Goal: Information Seeking & Learning: Find specific fact

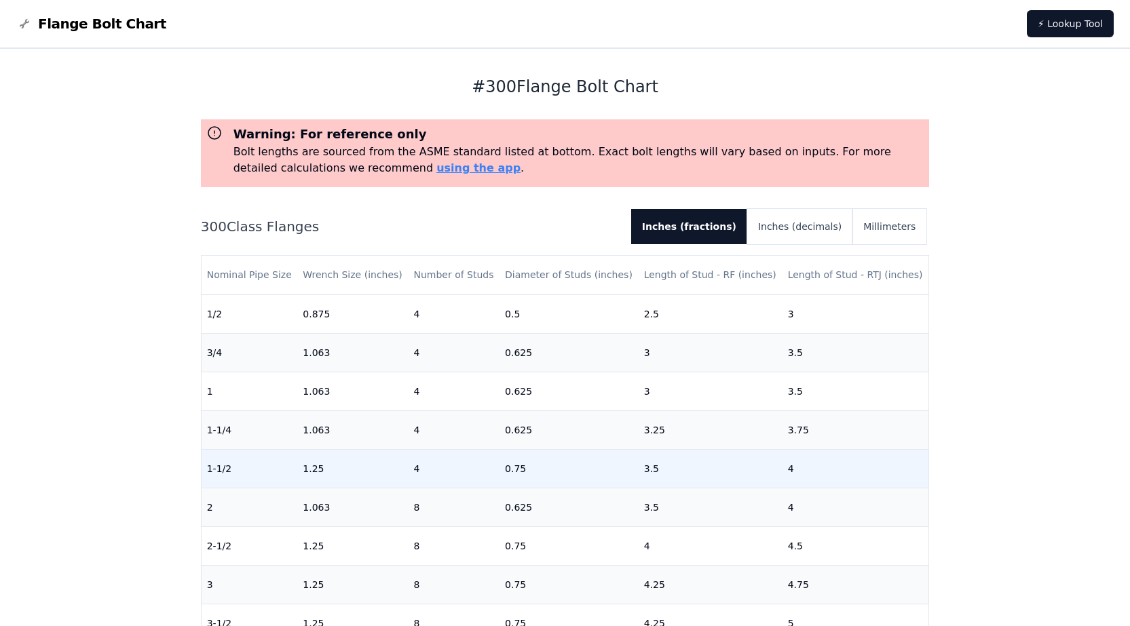
scroll to position [136, 0]
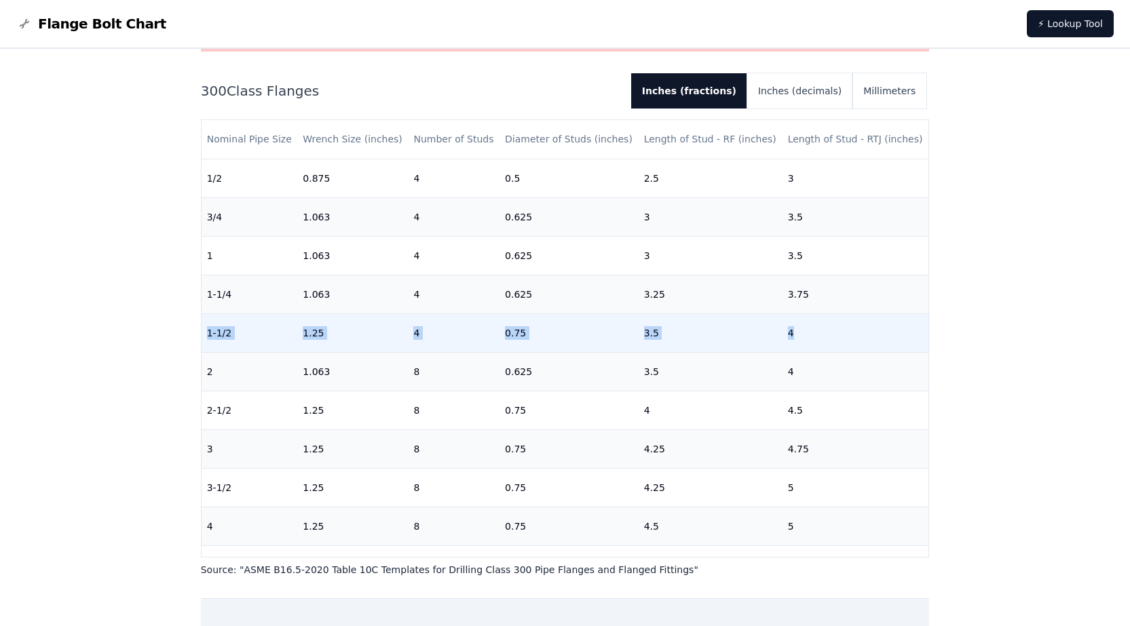
drag, startPoint x: 206, startPoint y: 333, endPoint x: 813, endPoint y: 332, distance: 607.4
click at [813, 332] on tr "1-1/2 1.25 4 0.75 3.5 4" at bounding box center [566, 333] width 728 height 39
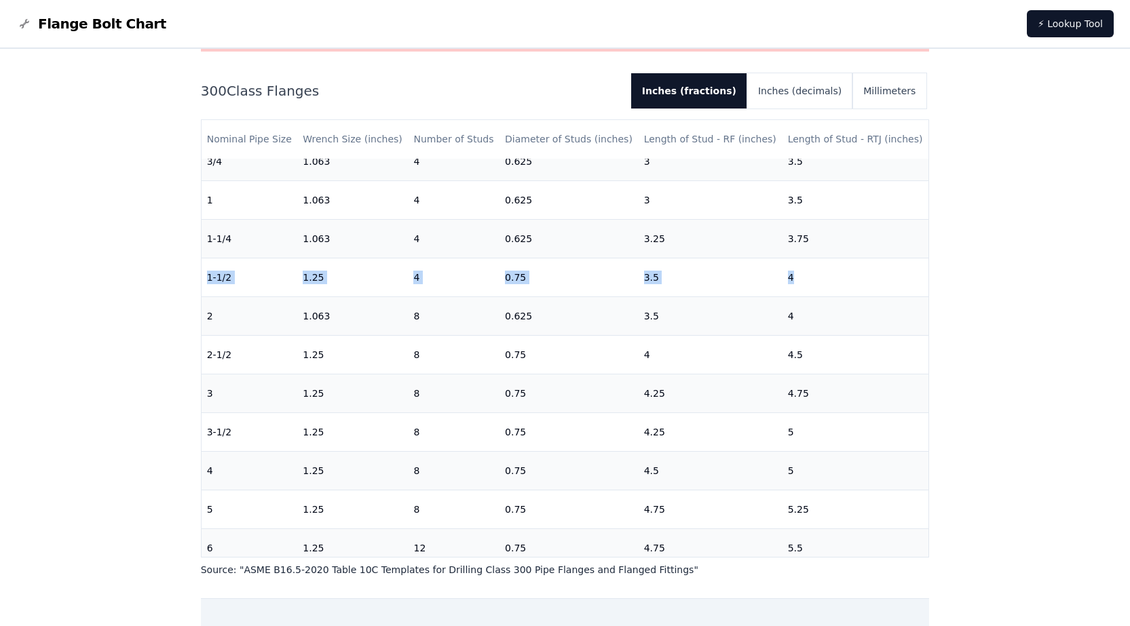
scroll to position [0, 0]
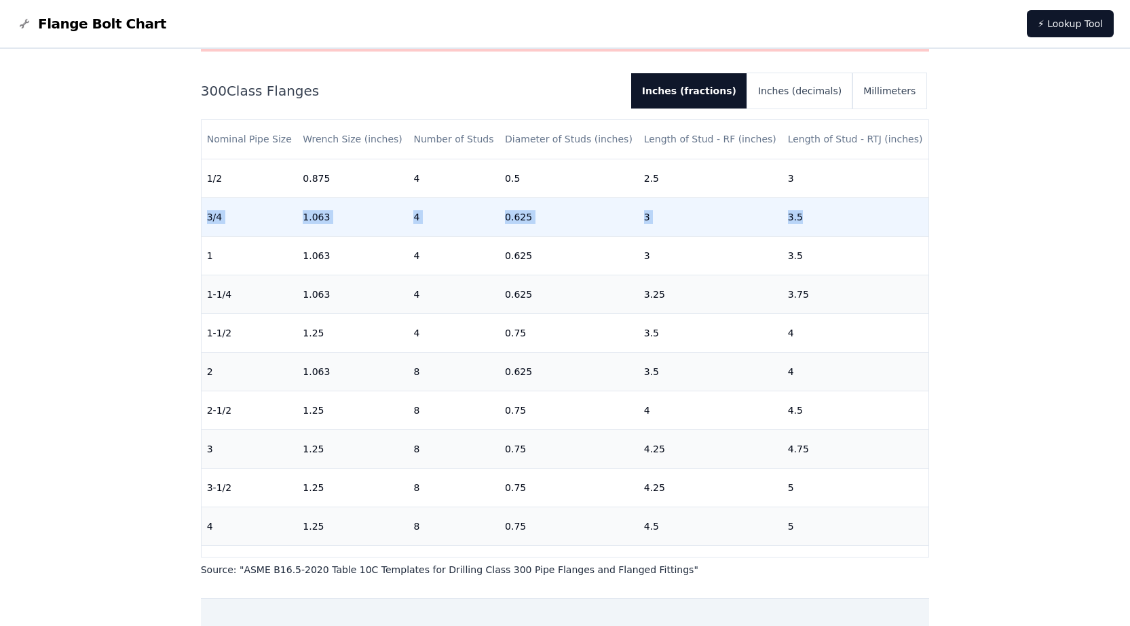
drag, startPoint x: 204, startPoint y: 216, endPoint x: 819, endPoint y: 221, distance: 614.9
click at [819, 221] on tr "3/4 1.063 4 0.625 3 3.5" at bounding box center [566, 216] width 728 height 39
click at [872, 222] on td "3.5" at bounding box center [856, 216] width 147 height 39
click at [793, 219] on td "3.5" at bounding box center [856, 216] width 147 height 39
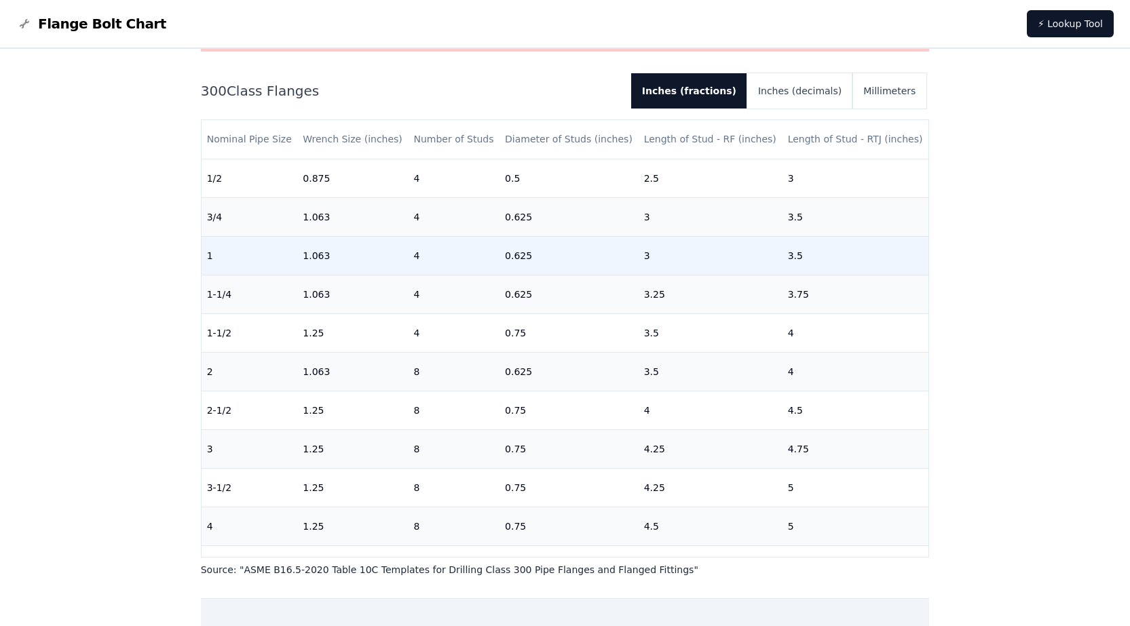
click at [815, 260] on td "3.5" at bounding box center [856, 255] width 147 height 39
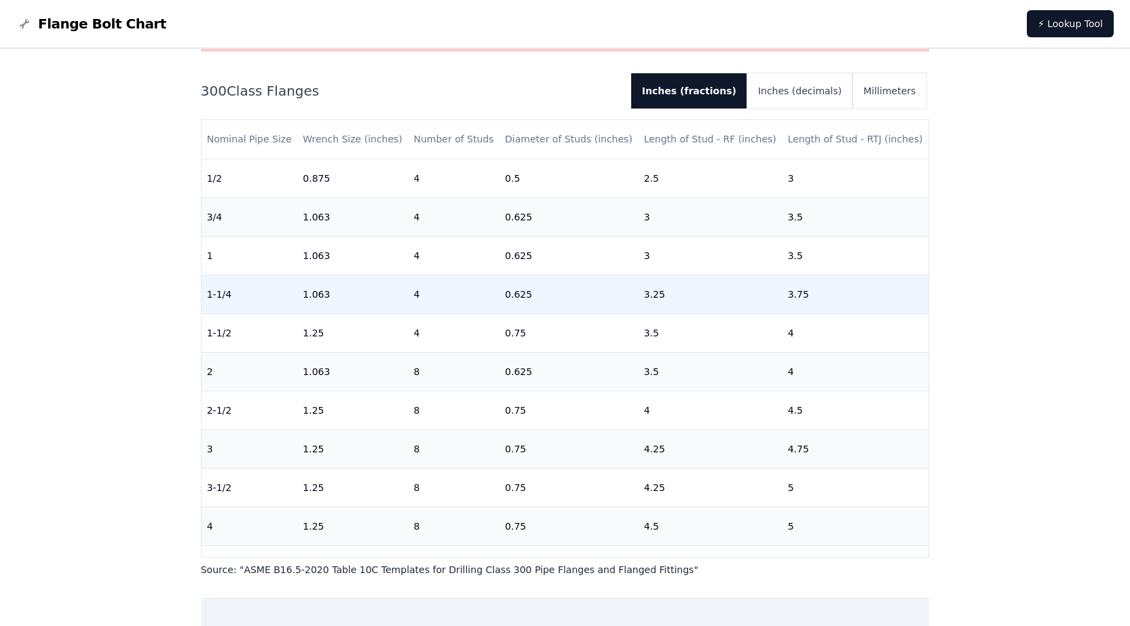
click at [822, 290] on td "3.75" at bounding box center [856, 294] width 147 height 39
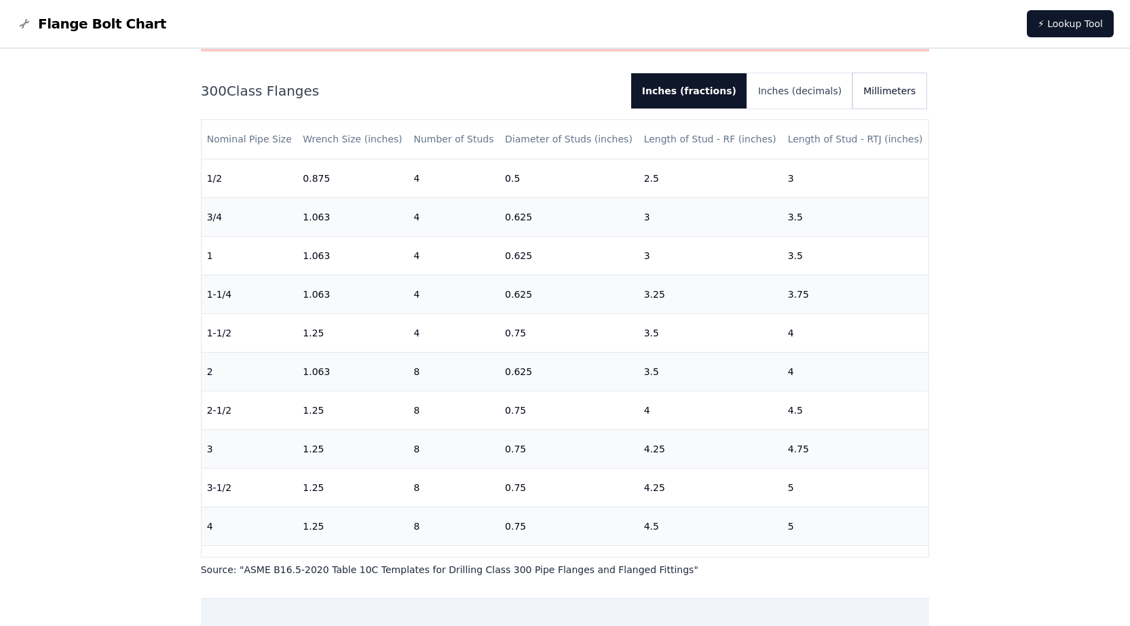
click at [907, 89] on button "Millimeters" at bounding box center [889, 90] width 74 height 35
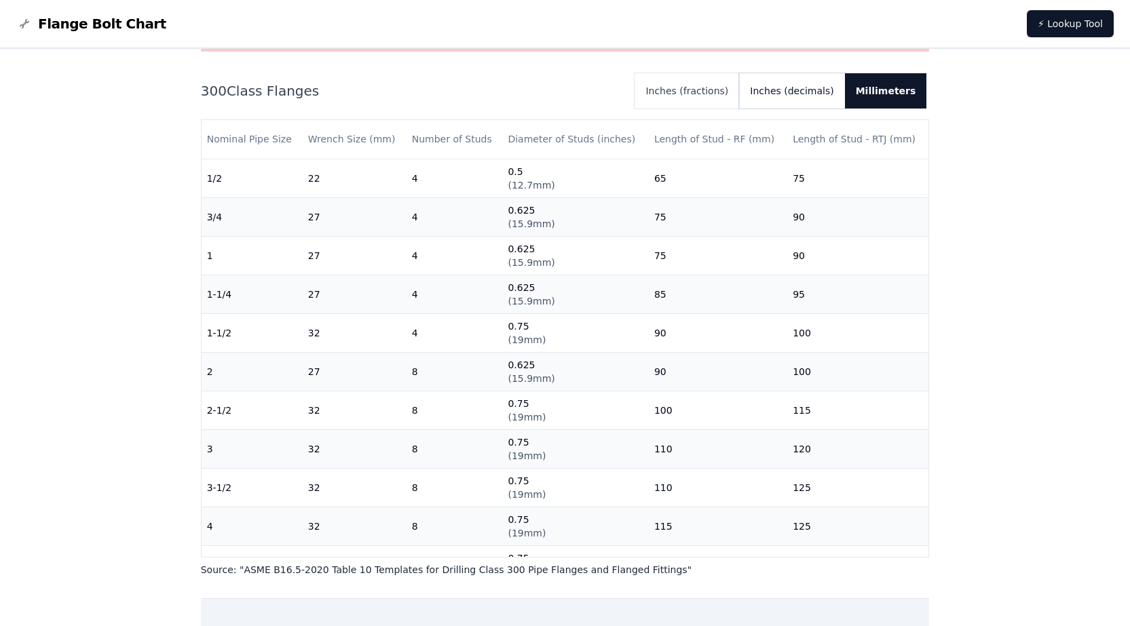
click at [799, 81] on button "Inches (decimals)" at bounding box center [791, 90] width 105 height 35
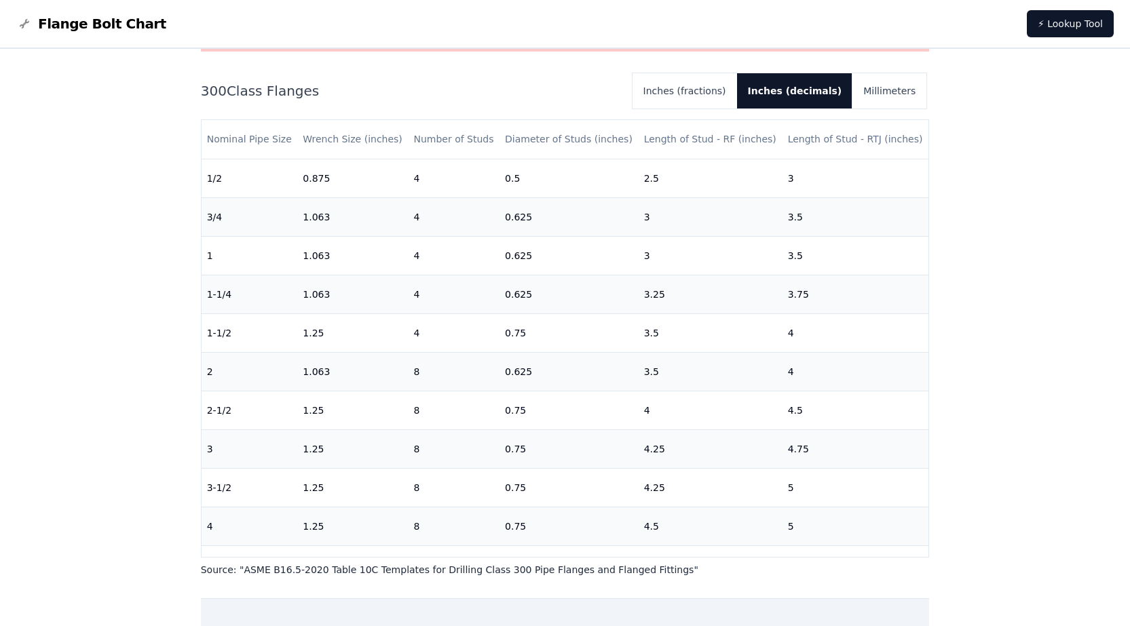
click at [973, 231] on div "# 300 Flange Bolt Chart Warning: For reference only Bolt lengths are sourced fr…" at bounding box center [565, 411] width 1130 height 996
click at [991, 240] on div "# 300 Flange Bolt Chart Warning: For reference only Bolt lengths are sourced fr…" at bounding box center [565, 411] width 1130 height 996
click at [691, 88] on button "Inches (fractions)" at bounding box center [685, 90] width 105 height 35
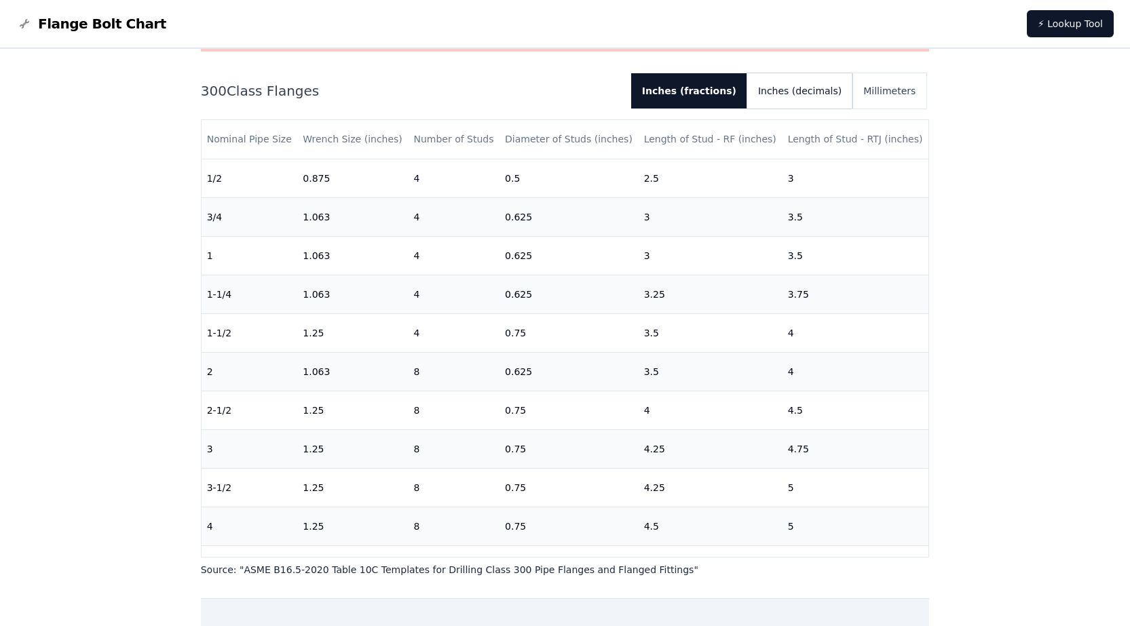
click at [802, 88] on button "Inches (decimals)" at bounding box center [799, 90] width 105 height 35
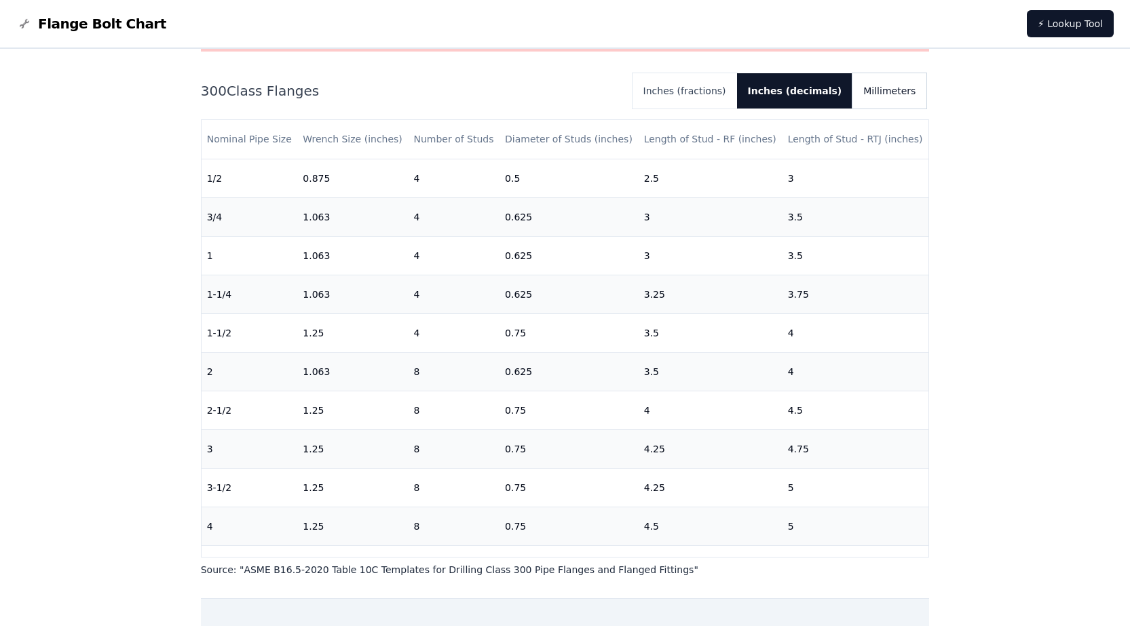
click at [890, 89] on button "Millimeters" at bounding box center [889, 90] width 74 height 35
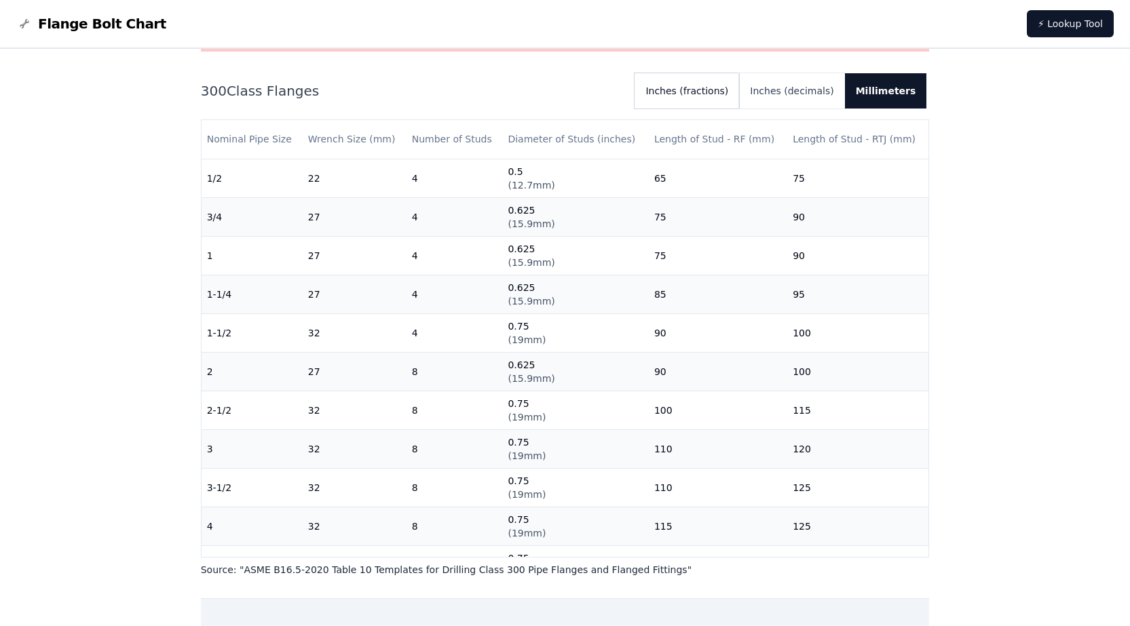
click at [682, 88] on button "Inches (fractions)" at bounding box center [687, 90] width 105 height 35
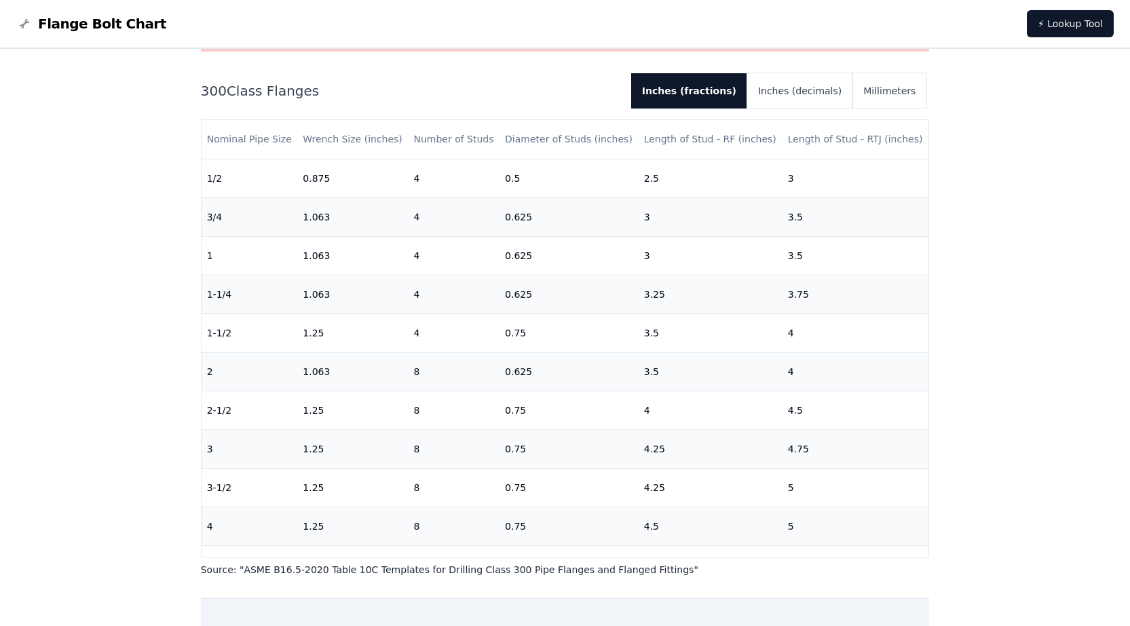
click at [970, 200] on div "# 300 Flange Bolt Chart Warning: For reference only Bolt lengths are sourced fr…" at bounding box center [565, 411] width 1130 height 996
click at [64, 288] on div "# 300 Flange Bolt Chart Warning: For reference only Bolt lengths are sourced fr…" at bounding box center [565, 411] width 1130 height 996
click at [123, 293] on div "# 300 Flange Bolt Chart Warning: For reference only Bolt lengths are sourced fr…" at bounding box center [565, 411] width 1130 height 996
click at [954, 315] on div "# 300 Flange Bolt Chart Warning: For reference only Bolt lengths are sourced fr…" at bounding box center [565, 411] width 1130 height 996
click at [958, 149] on div "# 300 Flange Bolt Chart Warning: For reference only Bolt lengths are sourced fr…" at bounding box center [565, 411] width 1130 height 996
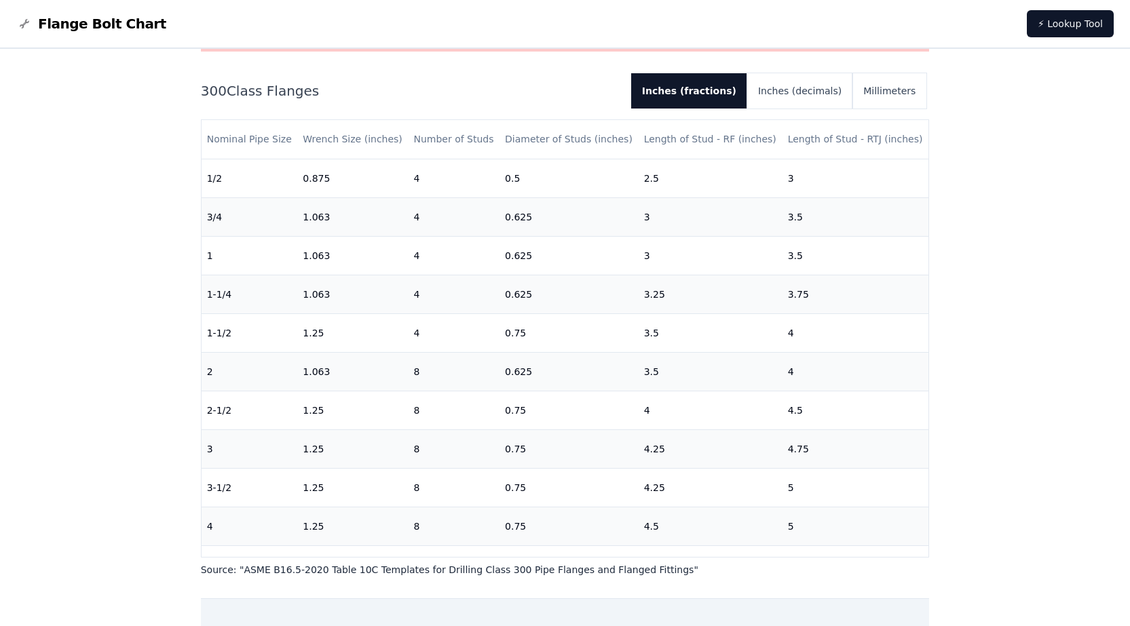
click at [951, 136] on div "# 300 Flange Bolt Chart Warning: For reference only Bolt lengths are sourced fr…" at bounding box center [565, 411] width 1130 height 996
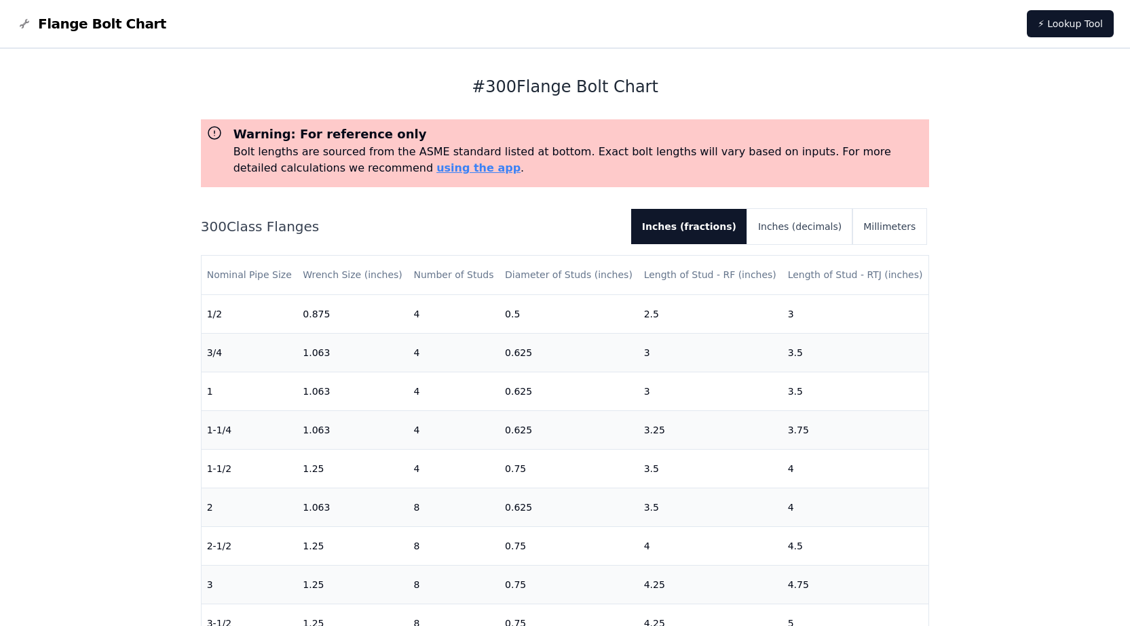
click at [951, 136] on div "# 300 Flange Bolt Chart Warning: For reference only Bolt lengths are sourced fr…" at bounding box center [565, 547] width 1130 height 996
click at [945, 150] on div "# 300 Flange Bolt Chart Warning: For reference only Bolt lengths are sourced fr…" at bounding box center [565, 547] width 760 height 996
click at [945, 149] on div "# 300 Flange Bolt Chart Warning: For reference only Bolt lengths are sourced fr…" at bounding box center [565, 547] width 760 height 996
click at [936, 147] on div "# 300 Flange Bolt Chart Warning: For reference only Bolt lengths are sourced fr…" at bounding box center [565, 547] width 760 height 996
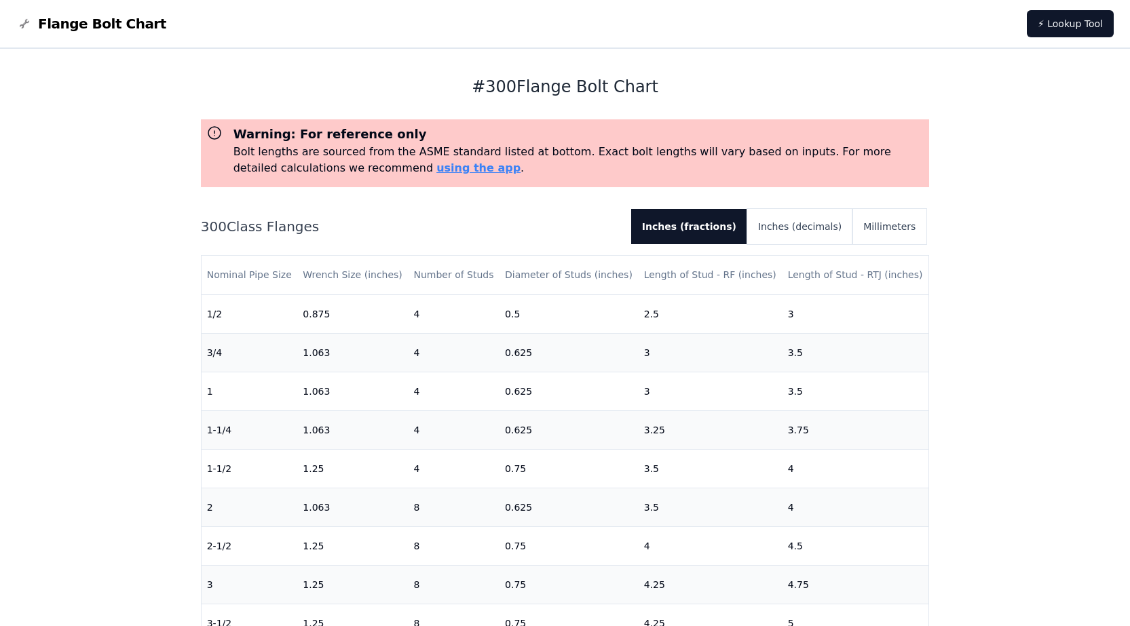
click at [936, 147] on div "# 300 Flange Bolt Chart Warning: For reference only Bolt lengths are sourced fr…" at bounding box center [565, 547] width 760 height 996
click at [958, 147] on div "# 300 Flange Bolt Chart Warning: For reference only Bolt lengths are sourced fr…" at bounding box center [565, 547] width 1130 height 996
click at [937, 141] on div "# 300 Flange Bolt Chart Warning: For reference only Bolt lengths are sourced fr…" at bounding box center [565, 547] width 760 height 996
click at [943, 176] on div "# 300 Flange Bolt Chart Warning: For reference only Bolt lengths are sourced fr…" at bounding box center [565, 547] width 760 height 996
click at [938, 150] on div "# 300 Flange Bolt Chart Warning: For reference only Bolt lengths are sourced fr…" at bounding box center [565, 547] width 760 height 996
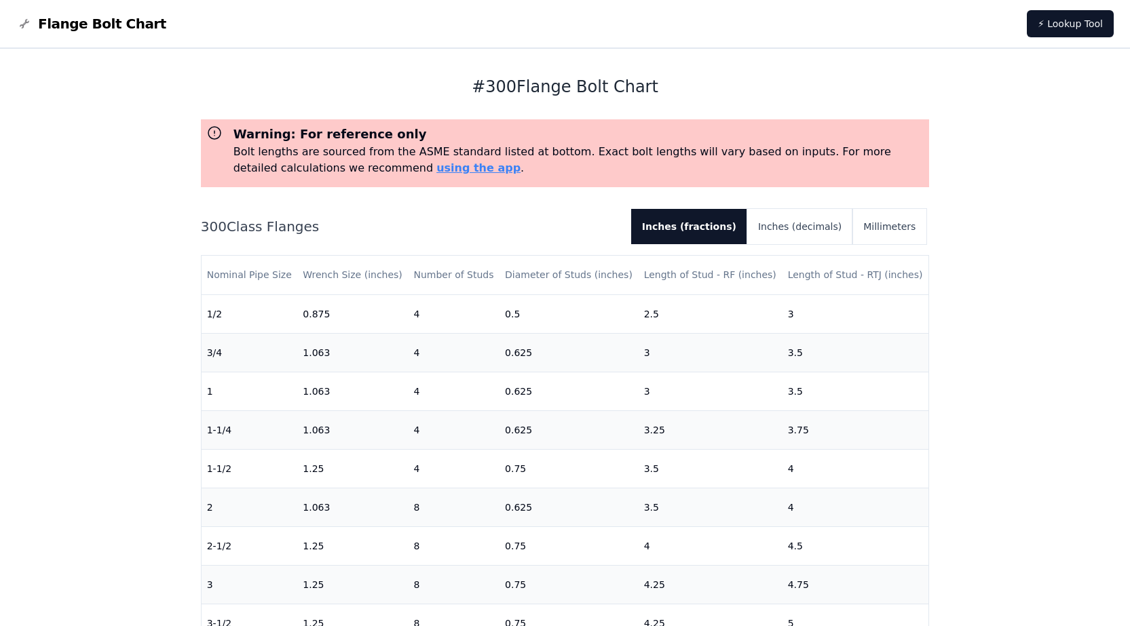
click at [937, 151] on div "# 300 Flange Bolt Chart Warning: For reference only Bolt lengths are sourced fr…" at bounding box center [565, 547] width 760 height 996
click at [979, 223] on div "# 300 Flange Bolt Chart Warning: For reference only Bolt lengths are sourced fr…" at bounding box center [565, 547] width 1130 height 996
